Goal: Task Accomplishment & Management: Manage account settings

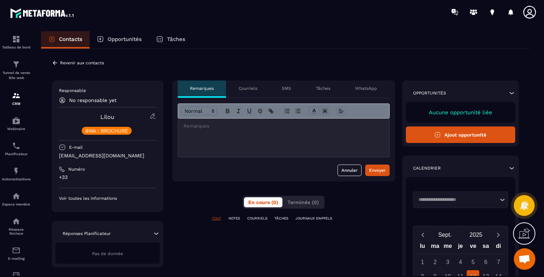
scroll to position [428, 0]
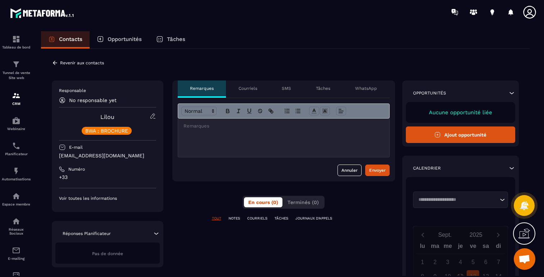
click at [54, 62] on icon at bounding box center [55, 63] width 6 height 6
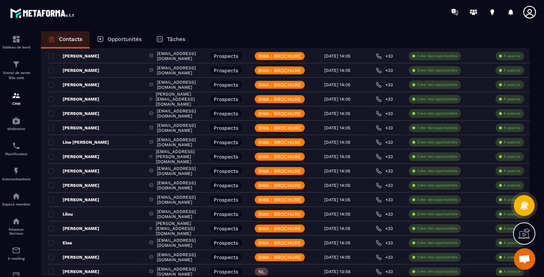
scroll to position [79, 0]
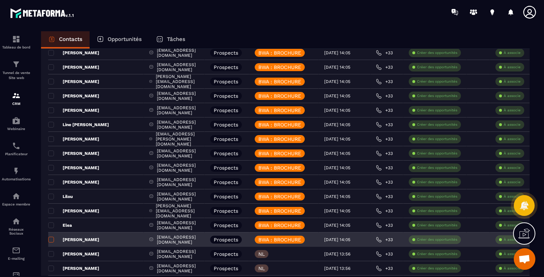
click at [53, 240] on span at bounding box center [51, 240] width 6 height 6
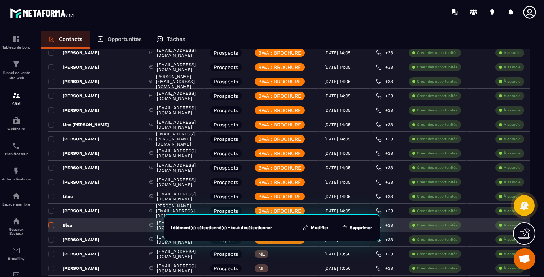
click at [52, 223] on span at bounding box center [51, 226] width 6 height 6
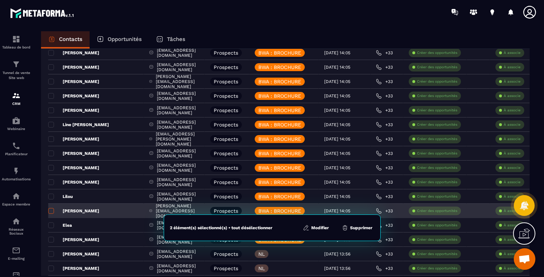
click at [51, 211] on span at bounding box center [51, 211] width 6 height 6
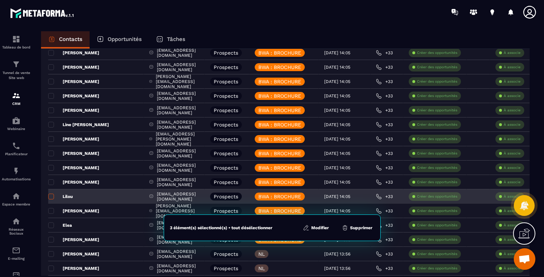
click at [51, 200] on label at bounding box center [50, 198] width 5 height 5
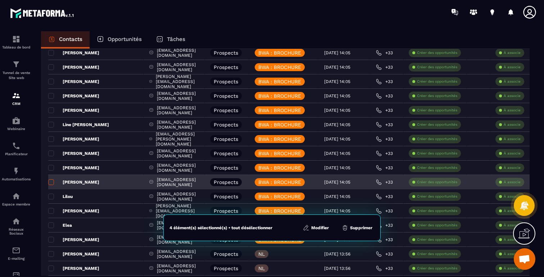
click at [51, 185] on span at bounding box center [51, 183] width 6 height 6
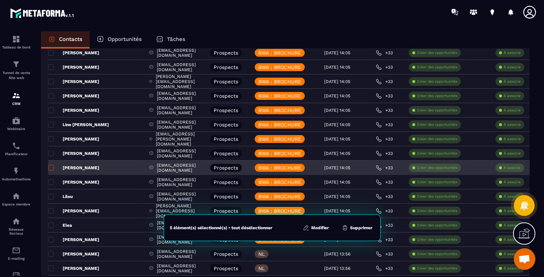
click at [52, 168] on span at bounding box center [51, 168] width 6 height 6
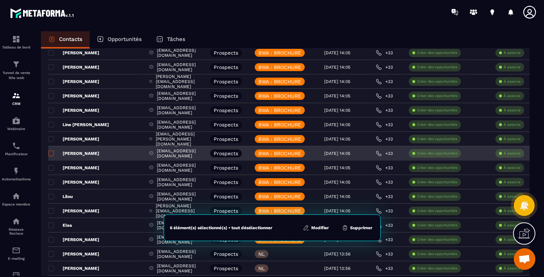
click at [51, 155] on span at bounding box center [51, 154] width 6 height 6
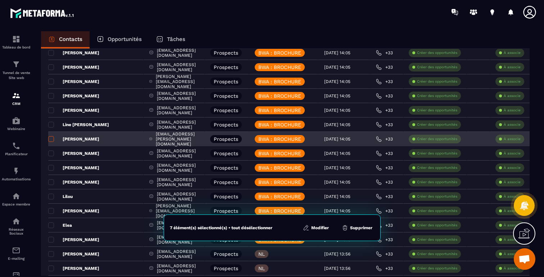
click at [50, 141] on span at bounding box center [51, 139] width 6 height 6
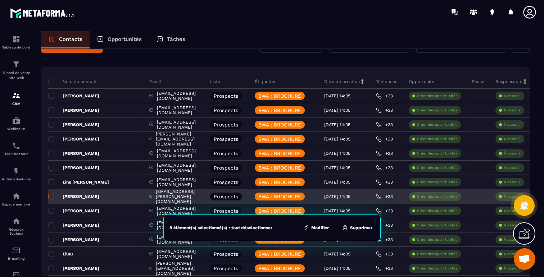
scroll to position [18, 0]
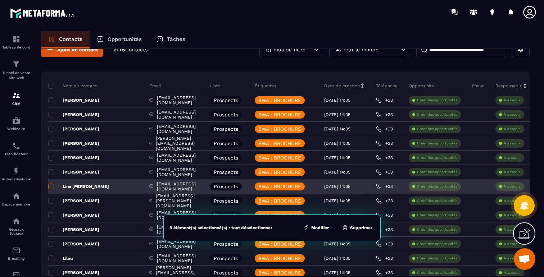
click at [53, 187] on span at bounding box center [51, 187] width 6 height 6
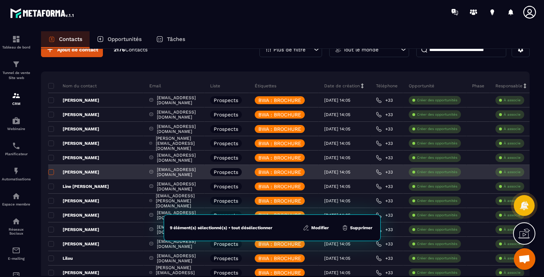
click at [52, 171] on span at bounding box center [51, 172] width 6 height 6
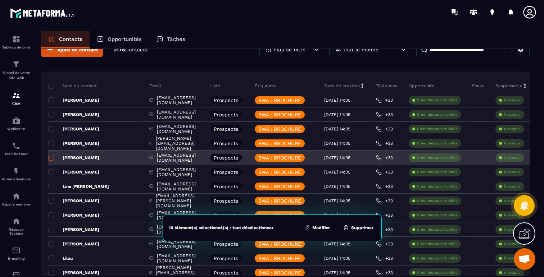
click at [51, 158] on span at bounding box center [51, 158] width 6 height 6
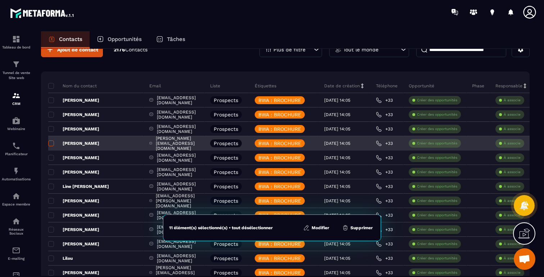
click at [50, 144] on span at bounding box center [51, 144] width 6 height 6
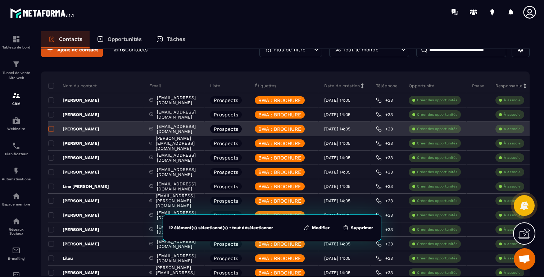
click at [52, 127] on span at bounding box center [51, 129] width 6 height 6
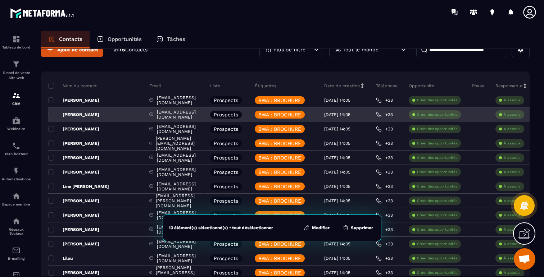
click at [51, 110] on div "[PERSON_NAME]" at bounding box center [96, 115] width 96 height 14
